Goal: Information Seeking & Learning: Find specific fact

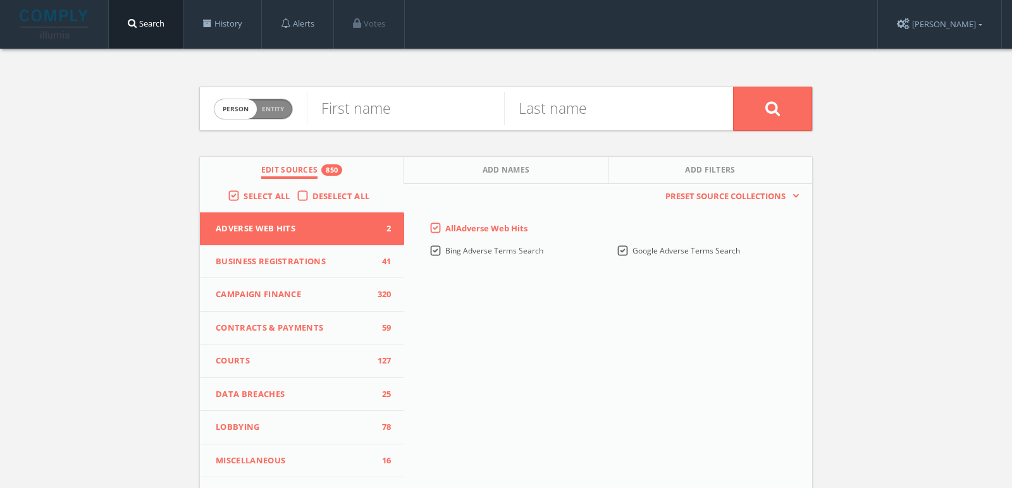
click at [273, 118] on div "Person Entity person" at bounding box center [253, 109] width 79 height 44
click at [264, 107] on span "Entity" at bounding box center [273, 108] width 22 height 9
checkbox input "true"
click at [352, 107] on input "text" at bounding box center [520, 108] width 426 height 33
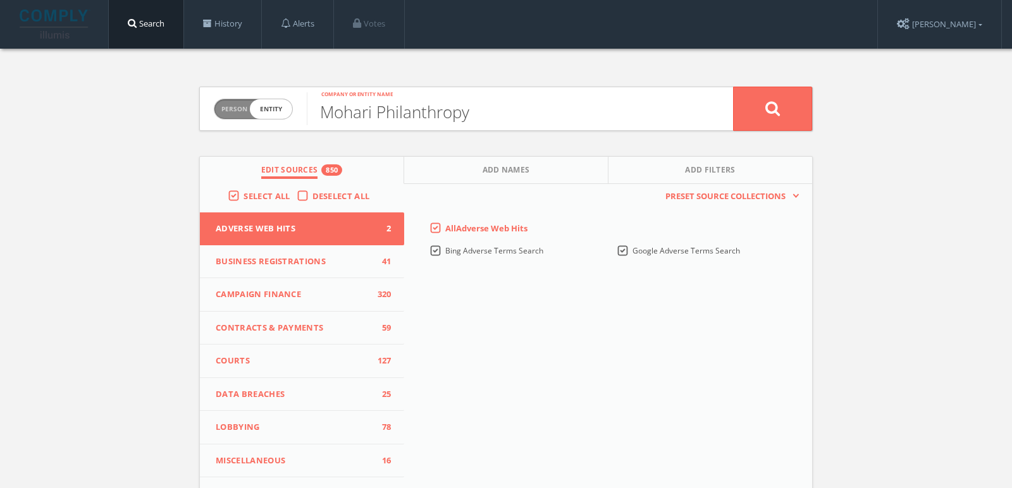
type input "Mohari Philanthropy"
click at [743, 118] on button at bounding box center [772, 109] width 79 height 44
click at [408, 96] on input "text" at bounding box center [405, 108] width 197 height 33
paste input "Joseph Iosifides"
click at [415, 107] on input "Joseph Iosifides" at bounding box center [405, 108] width 197 height 33
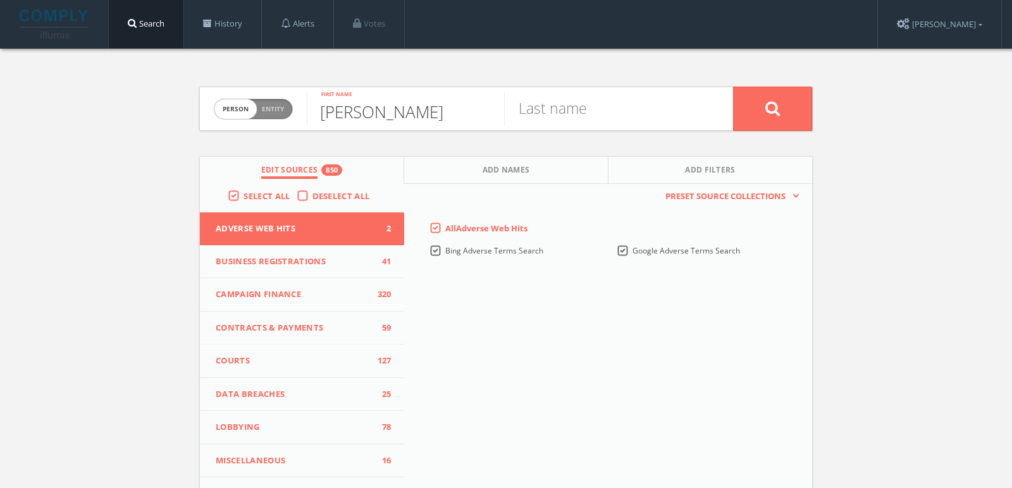
click at [415, 107] on input "Joseph Iosifides" at bounding box center [405, 108] width 197 height 33
type input "Joseph"
click at [585, 113] on input "text" at bounding box center [602, 108] width 197 height 33
paste input "Iosifides"
type input "Iosifides"
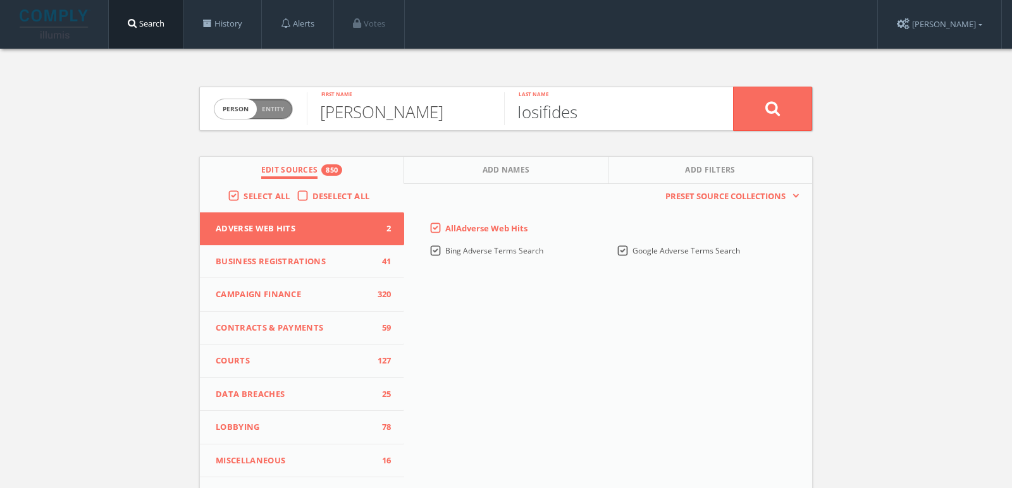
click at [733, 87] on button at bounding box center [772, 109] width 79 height 44
